Goal: Task Accomplishment & Management: Manage account settings

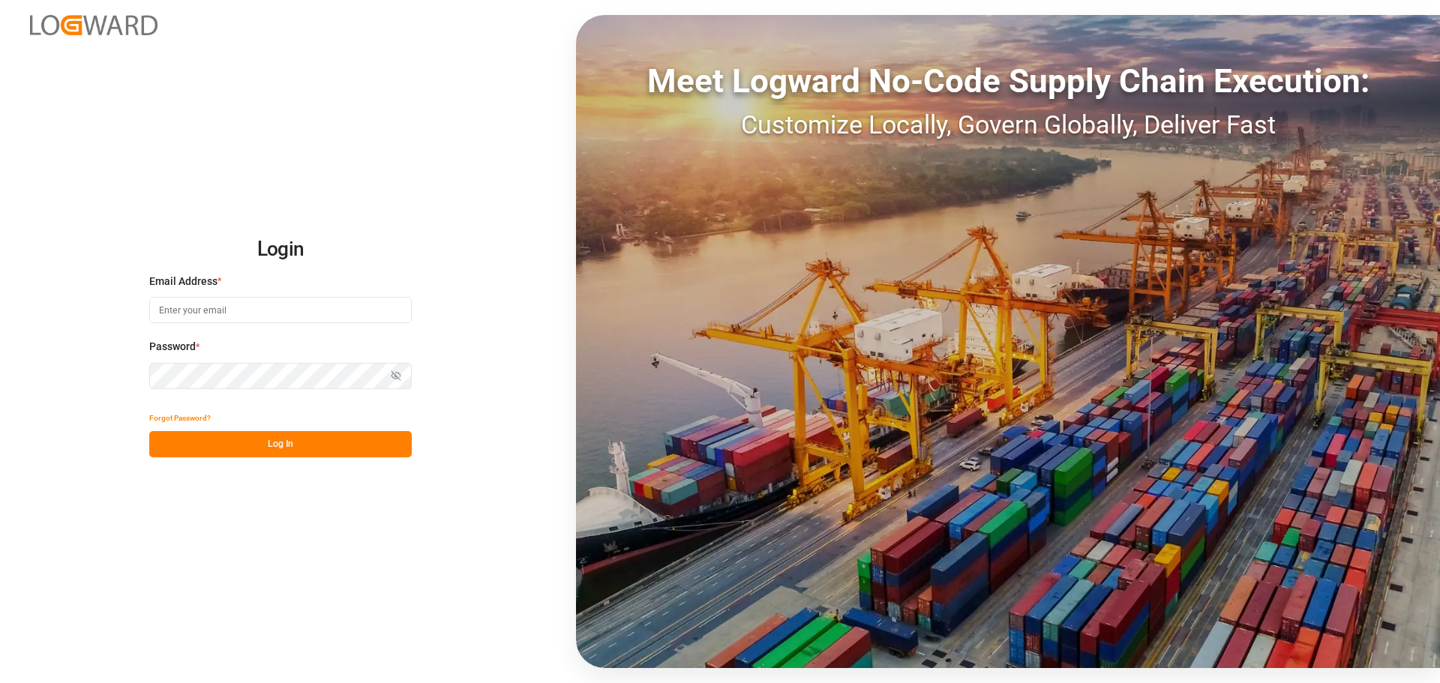
click at [216, 308] on input at bounding box center [280, 310] width 262 height 26
click at [311, 313] on input at bounding box center [280, 310] width 262 height 26
type input "[PERSON_NAME][EMAIL_ADDRESS][PERSON_NAME][DOMAIN_NAME]"
click at [301, 451] on button "Log In" at bounding box center [280, 444] width 262 height 26
